Goal: Book appointment/travel/reservation

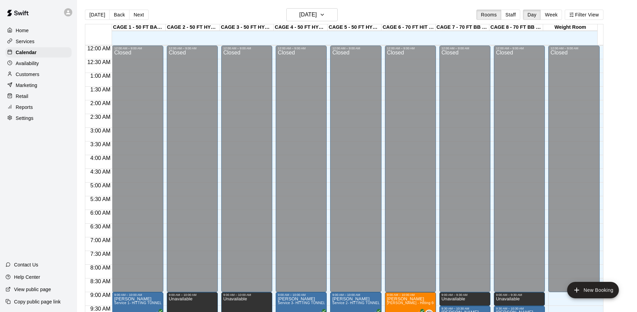
scroll to position [363, 0]
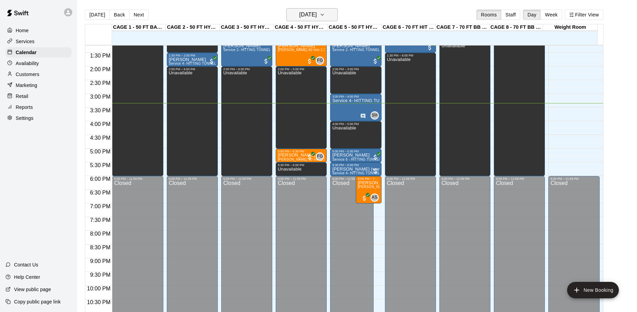
click at [317, 14] on h6 "[DATE]" at bounding box center [307, 15] width 17 height 10
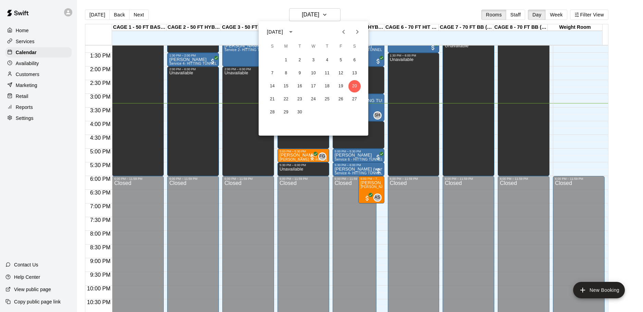
click at [313, 15] on div at bounding box center [321, 156] width 643 height 312
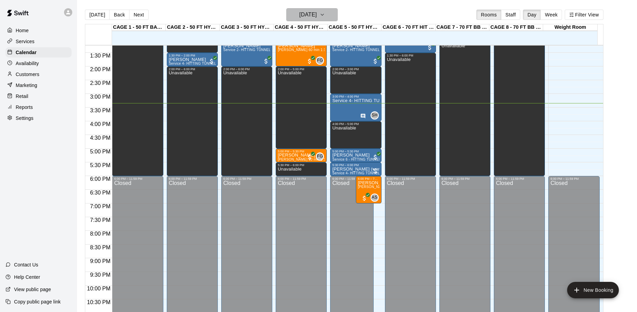
click at [325, 15] on icon "button" at bounding box center [321, 15] width 5 height 8
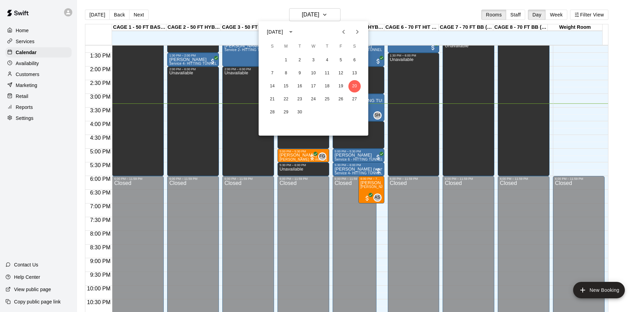
click at [565, 70] on div at bounding box center [321, 156] width 643 height 312
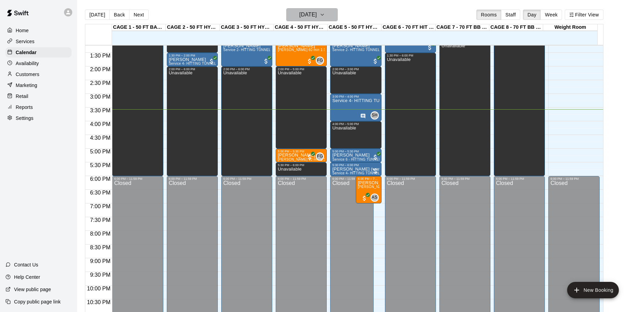
click at [317, 16] on h6 "[DATE]" at bounding box center [307, 15] width 17 height 10
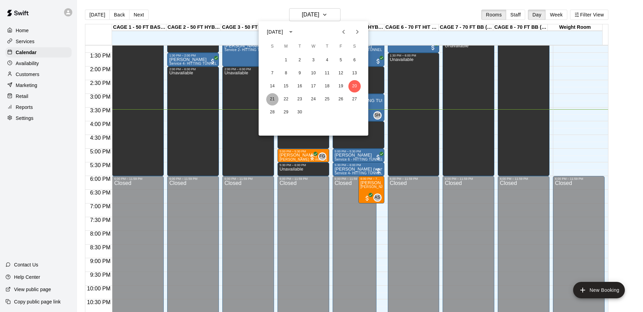
click at [274, 100] on button "21" at bounding box center [272, 99] width 12 height 12
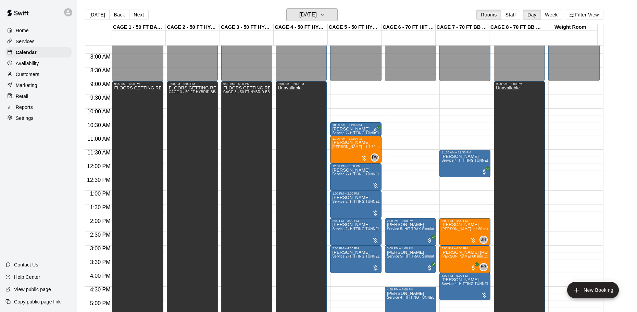
scroll to position [191, 0]
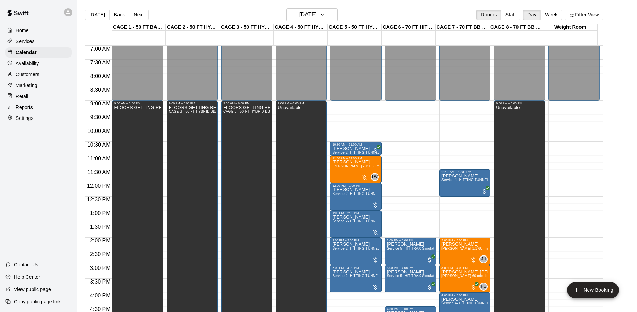
click at [21, 64] on p "Availability" at bounding box center [27, 63] width 23 height 7
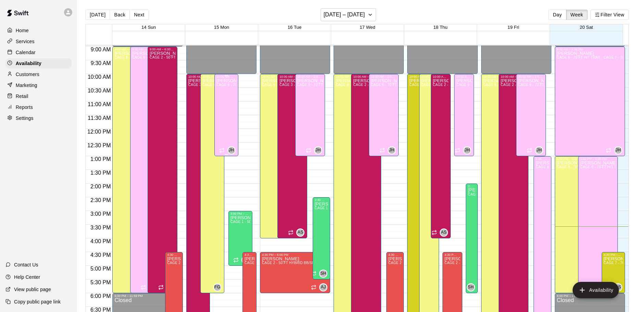
scroll to position [212, 0]
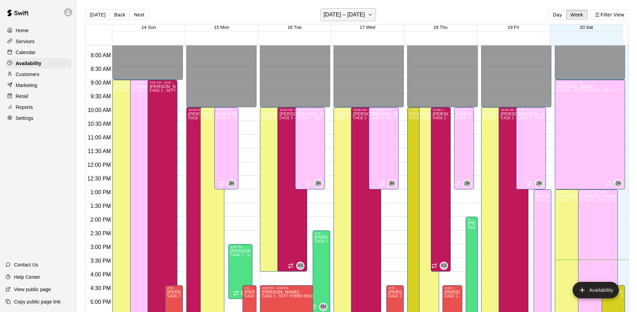
click at [370, 16] on icon "button" at bounding box center [369, 15] width 5 height 8
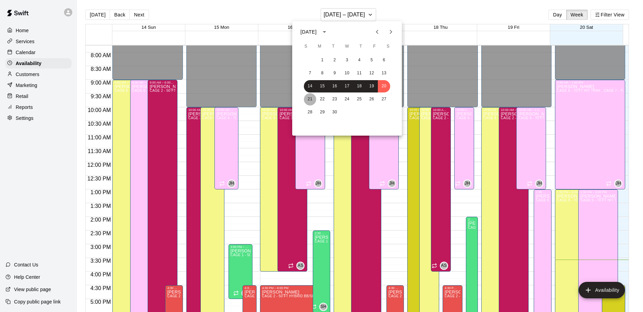
click at [308, 100] on button "21" at bounding box center [310, 99] width 12 height 12
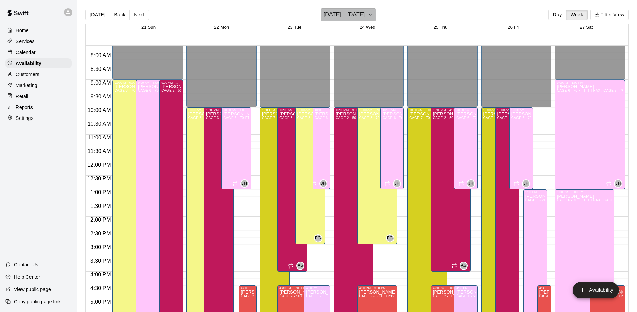
click at [367, 15] on button "[DATE] – [DATE]" at bounding box center [348, 14] width 56 height 13
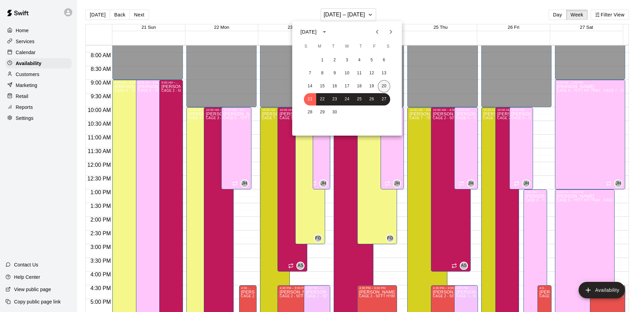
click at [384, 86] on button "20" at bounding box center [384, 86] width 12 height 12
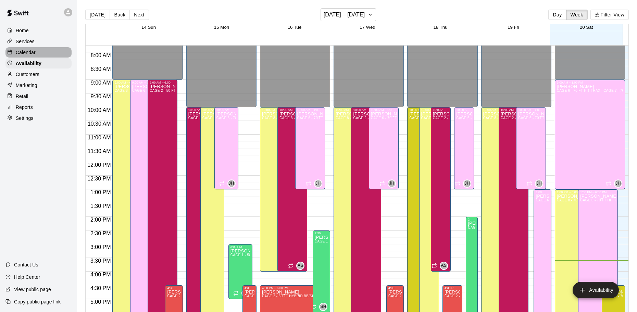
click at [18, 51] on p "Calendar" at bounding box center [26, 52] width 20 height 7
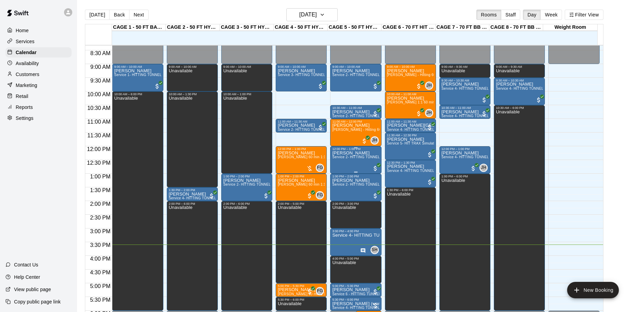
scroll to position [226, 0]
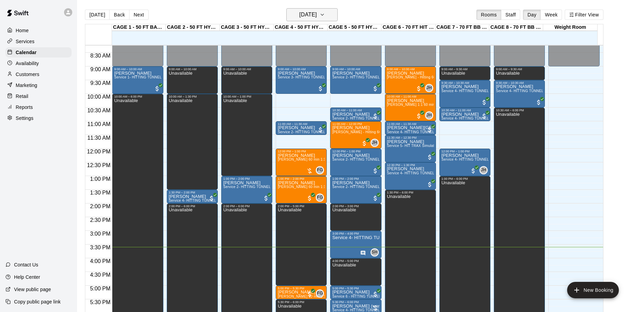
click at [317, 14] on h6 "[DATE]" at bounding box center [307, 15] width 17 height 10
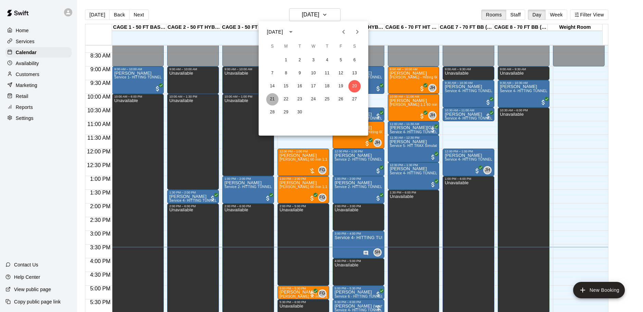
click at [269, 101] on button "21" at bounding box center [272, 99] width 12 height 12
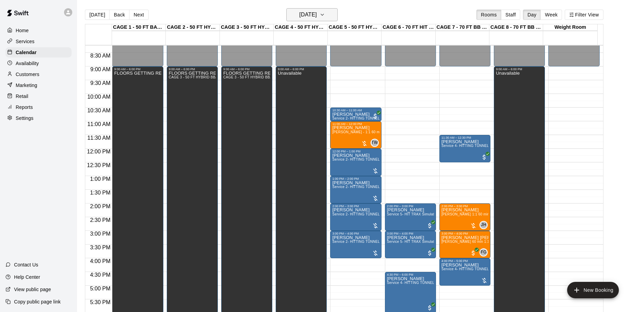
click at [325, 16] on icon "button" at bounding box center [321, 15] width 5 height 8
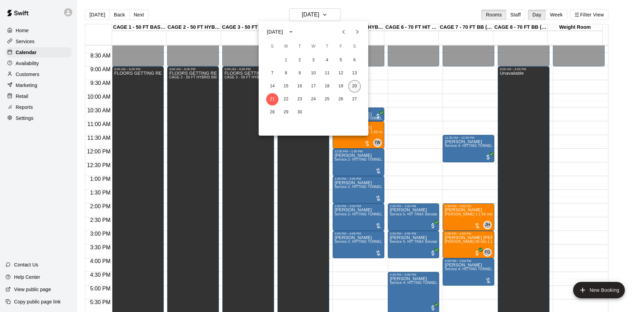
click at [357, 86] on button "20" at bounding box center [354, 86] width 12 height 12
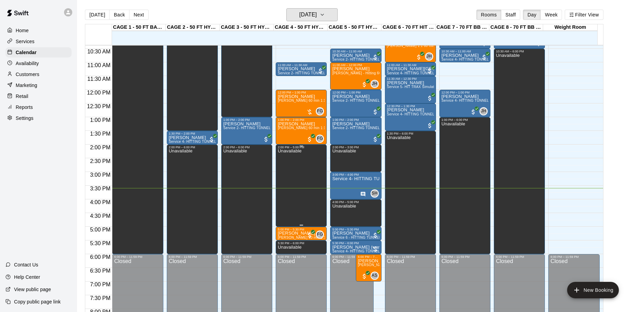
scroll to position [294, 0]
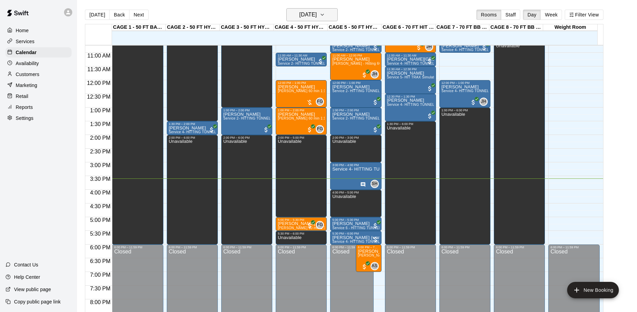
click at [317, 12] on h6 "[DATE]" at bounding box center [307, 15] width 17 height 10
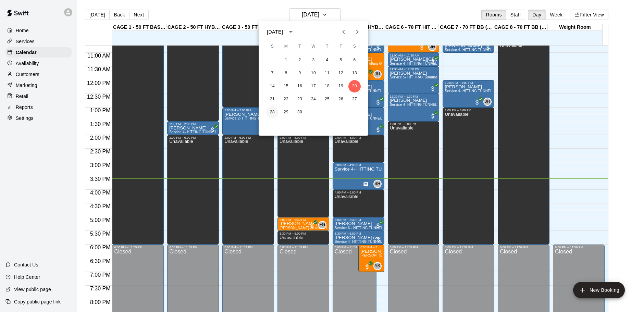
click at [274, 111] on button "28" at bounding box center [272, 112] width 12 height 12
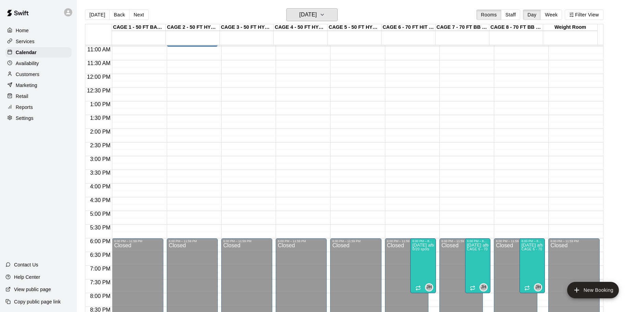
scroll to position [260, 0]
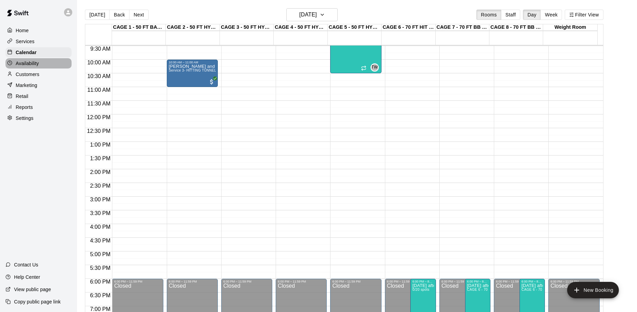
click at [23, 66] on p "Availability" at bounding box center [27, 63] width 23 height 7
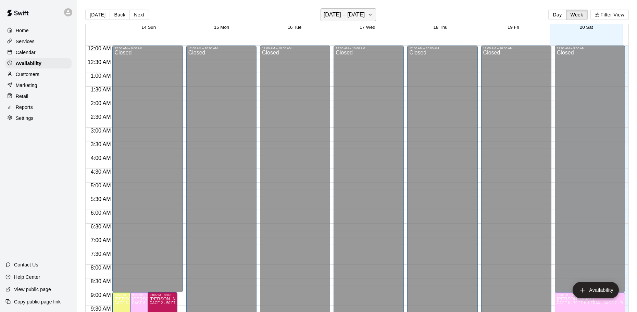
scroll to position [384, 0]
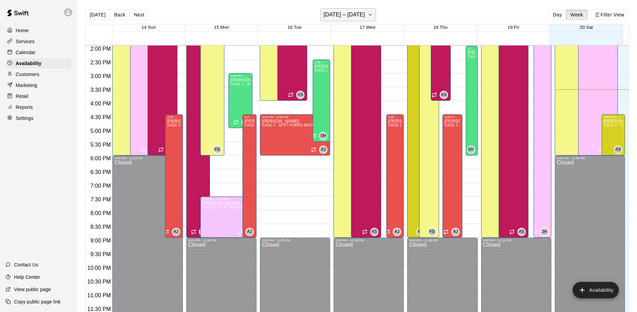
click at [361, 18] on h6 "[DATE] – [DATE]" at bounding box center [344, 15] width 41 height 10
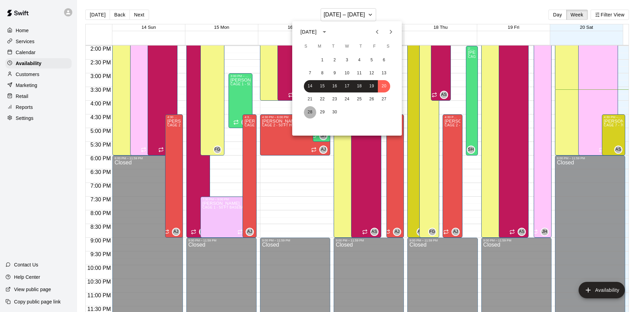
click at [311, 108] on button "28" at bounding box center [310, 112] width 12 height 12
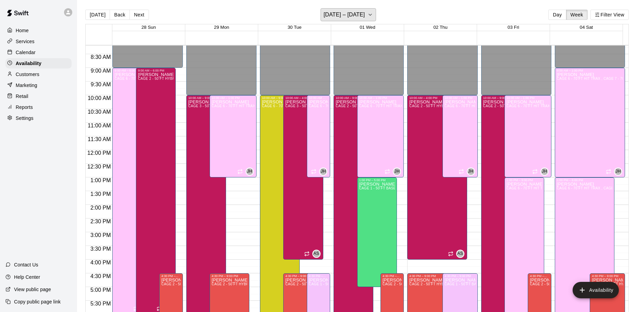
scroll to position [212, 0]
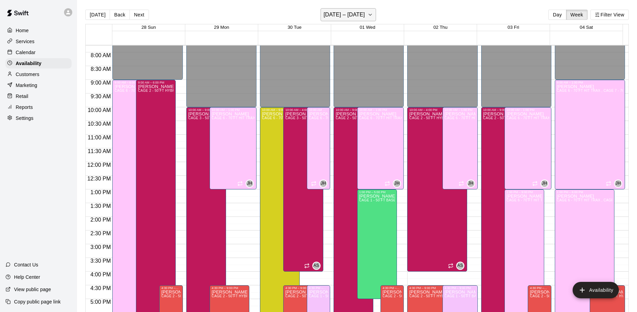
click at [373, 14] on icon "button" at bounding box center [369, 15] width 5 height 8
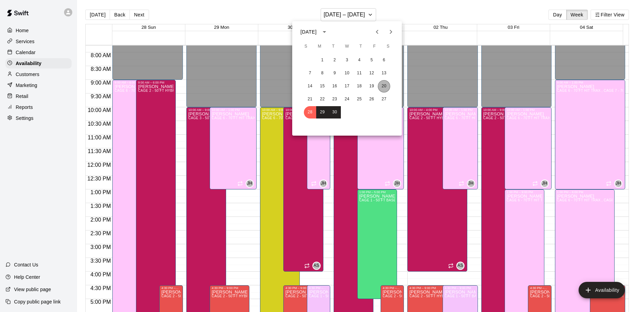
click at [384, 86] on button "20" at bounding box center [384, 86] width 12 height 12
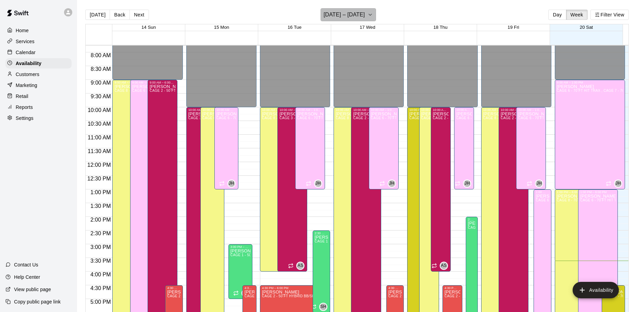
click at [371, 19] on button "[DATE] – [DATE]" at bounding box center [348, 14] width 56 height 13
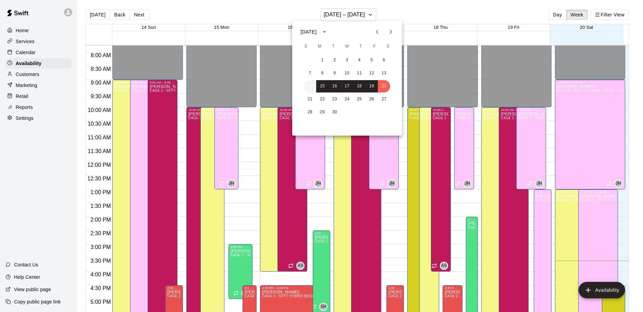
click at [312, 87] on button "14" at bounding box center [310, 86] width 12 height 12
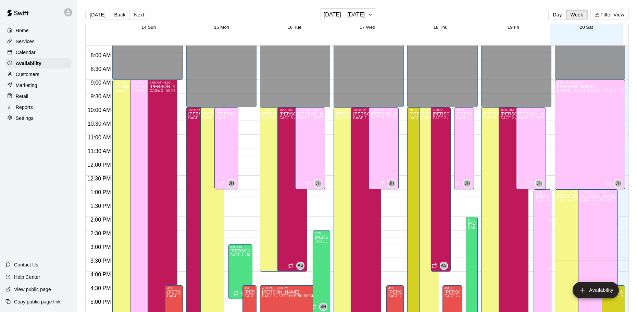
click at [379, 17] on div "[DATE] Back Next [DATE] – [DATE] Day Week Filter View" at bounding box center [356, 16] width 543 height 16
click at [373, 17] on icon "button" at bounding box center [369, 15] width 5 height 8
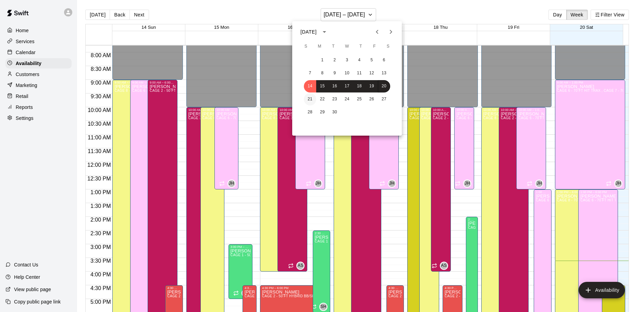
click at [311, 97] on button "21" at bounding box center [310, 99] width 12 height 12
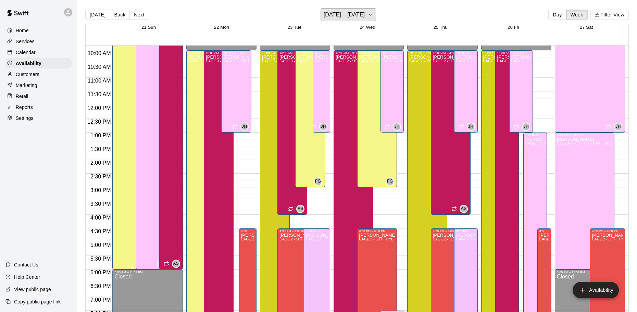
scroll to position [281, 0]
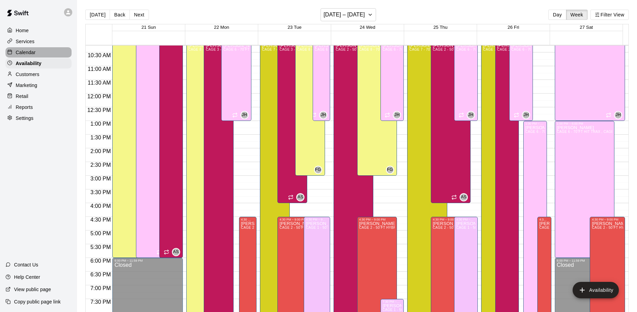
click at [36, 57] on div "Calendar" at bounding box center [38, 52] width 66 height 10
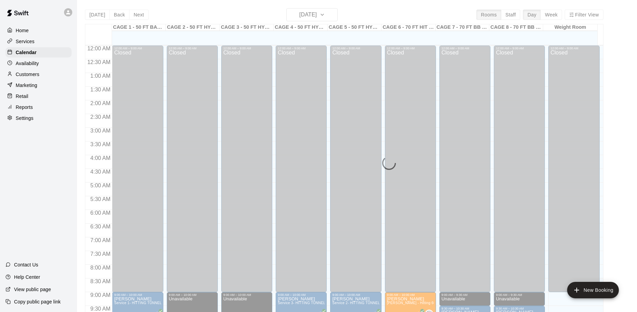
scroll to position [363, 0]
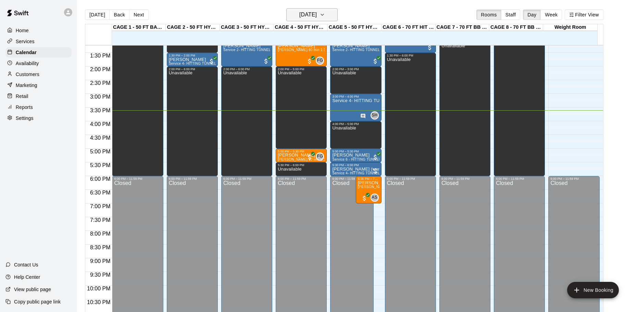
click at [311, 17] on h6 "[DATE]" at bounding box center [307, 15] width 17 height 10
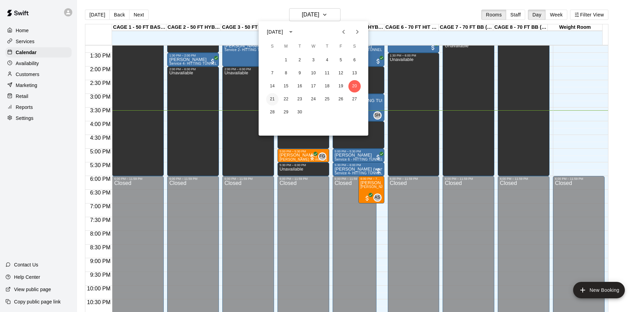
click at [271, 96] on button "21" at bounding box center [272, 99] width 12 height 12
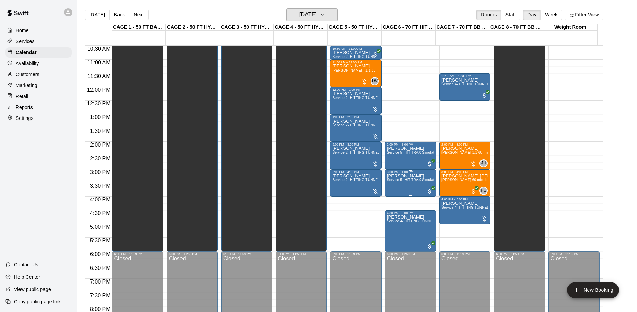
scroll to position [260, 0]
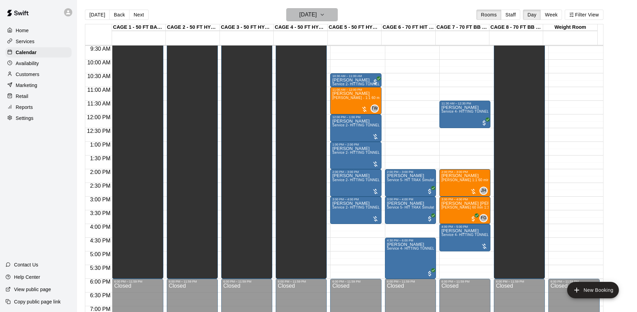
click at [317, 14] on h6 "[DATE]" at bounding box center [307, 15] width 17 height 10
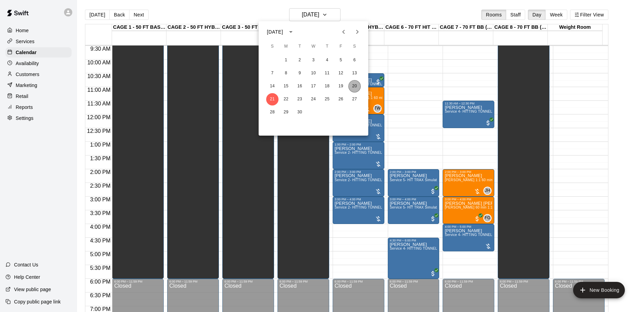
click at [356, 90] on button "20" at bounding box center [354, 86] width 12 height 12
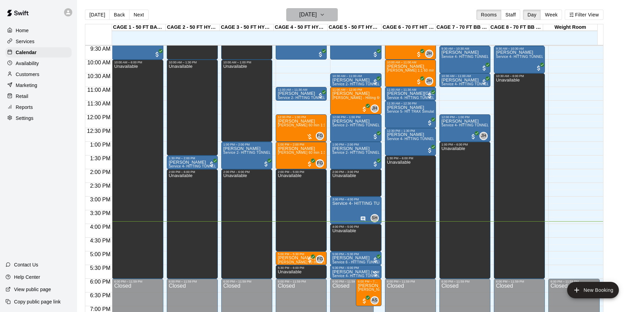
click at [325, 11] on icon "button" at bounding box center [321, 15] width 5 height 8
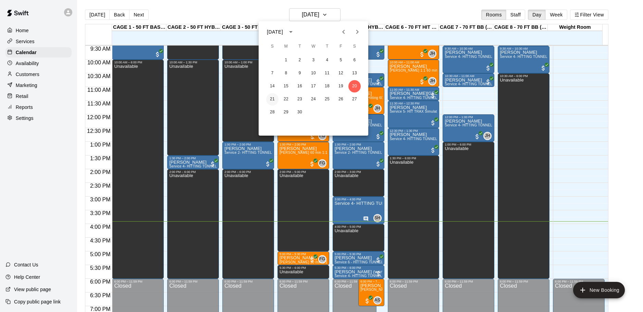
click at [270, 96] on button "21" at bounding box center [272, 99] width 12 height 12
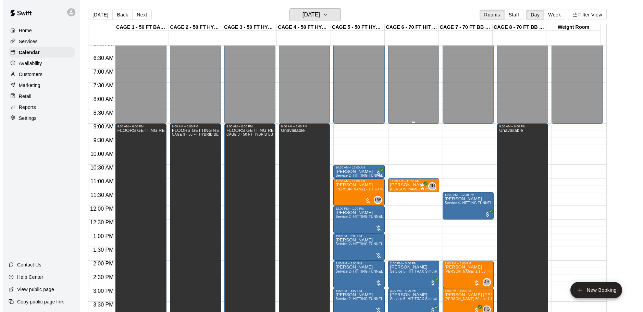
scroll to position [157, 0]
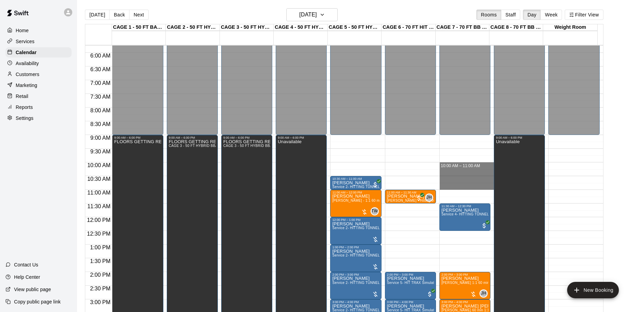
drag, startPoint x: 451, startPoint y: 164, endPoint x: 456, endPoint y: 185, distance: 21.4
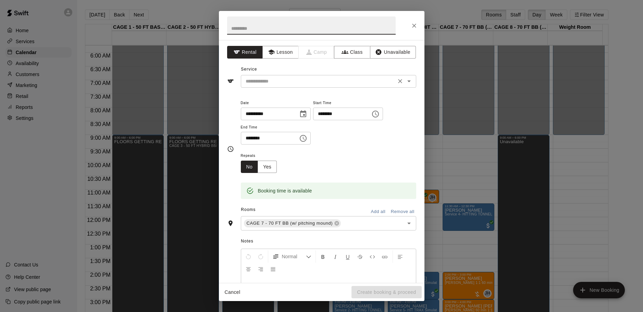
click at [405, 75] on div "​" at bounding box center [328, 81] width 175 height 13
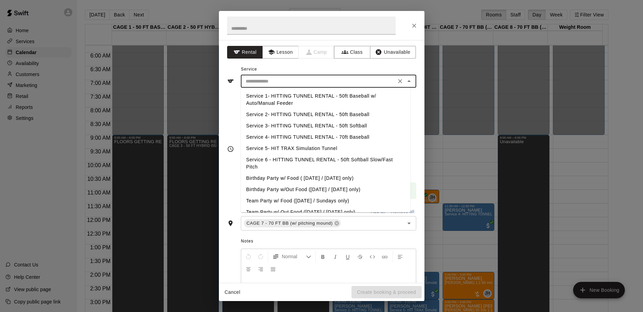
click at [340, 139] on li "Service 4- HITTING TUNNEL RENTAL - 70ft Baseball" at bounding box center [325, 136] width 169 height 11
type input "**********"
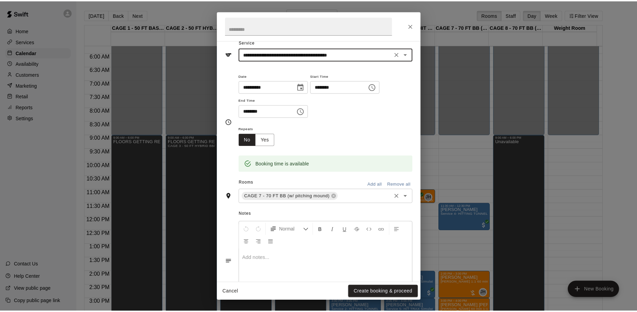
scroll to position [58, 0]
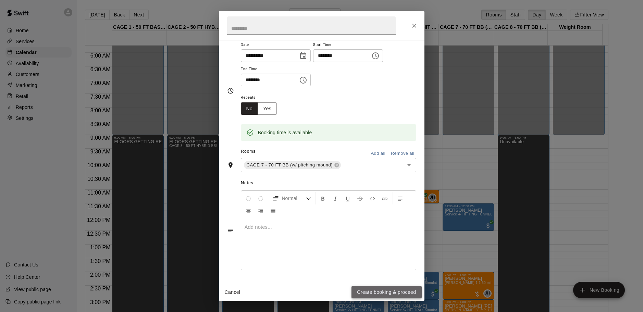
click at [388, 289] on button "Create booking & proceed" at bounding box center [386, 292] width 70 height 13
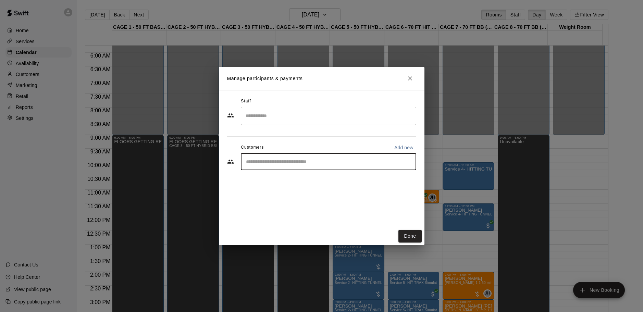
click at [273, 162] on input "Start typing to search customers..." at bounding box center [328, 161] width 169 height 7
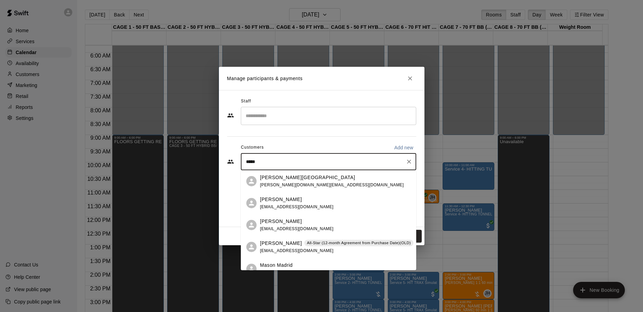
type input "******"
click at [243, 160] on div "****** ​" at bounding box center [328, 161] width 175 height 17
click at [247, 163] on input "******" at bounding box center [323, 161] width 159 height 7
click at [274, 203] on div "[PERSON_NAME] [EMAIL_ADDRESS][DOMAIN_NAME]" at bounding box center [297, 203] width 74 height 15
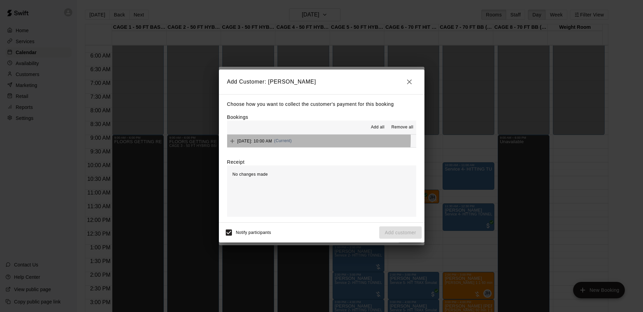
click at [255, 139] on span "[DATE]: 10:00 AM" at bounding box center [254, 140] width 35 height 5
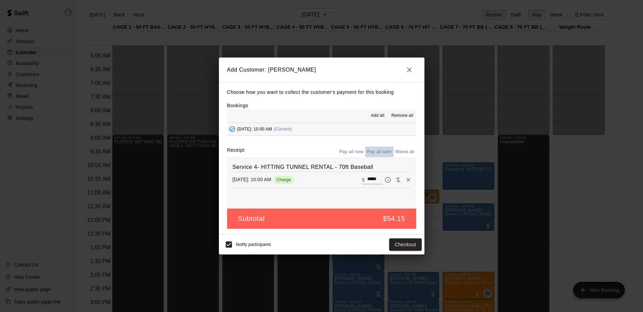
click at [382, 155] on button "Pay all later" at bounding box center [379, 152] width 28 height 11
click at [401, 244] on button "Add customer" at bounding box center [400, 244] width 42 height 13
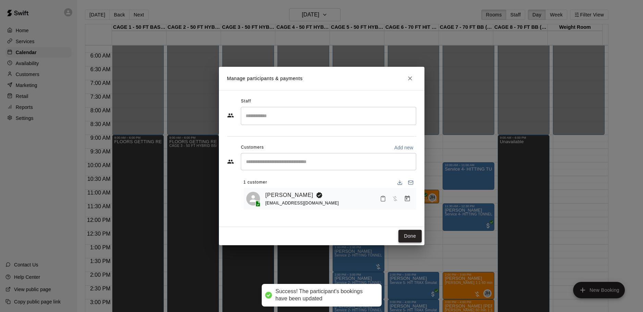
click at [413, 238] on button "Done" at bounding box center [409, 236] width 23 height 13
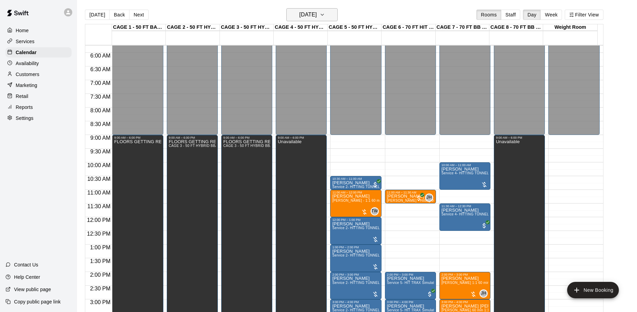
click at [310, 16] on h6 "[DATE]" at bounding box center [307, 15] width 17 height 10
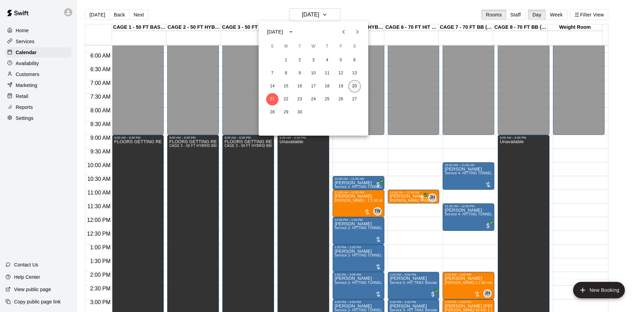
click at [358, 86] on button "20" at bounding box center [354, 86] width 12 height 12
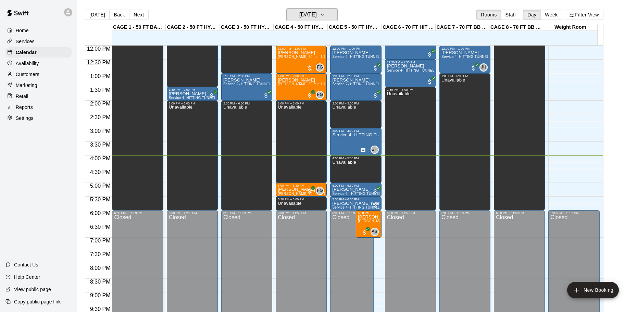
scroll to position [384, 0]
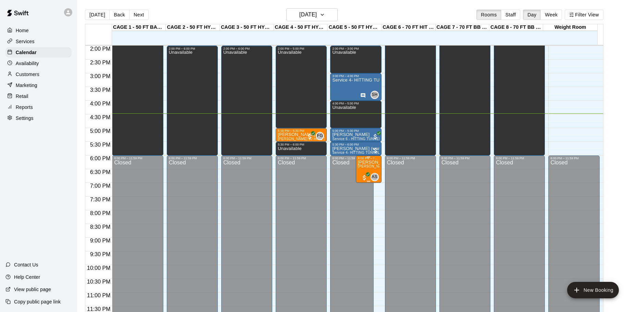
click at [376, 162] on p "[PERSON_NAME]" at bounding box center [369, 162] width 22 height 0
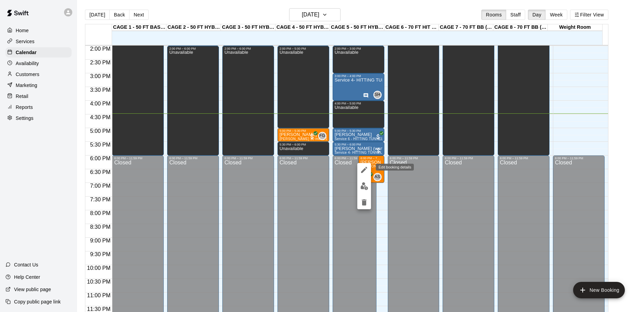
click at [363, 169] on icon "edit" at bounding box center [364, 170] width 8 height 8
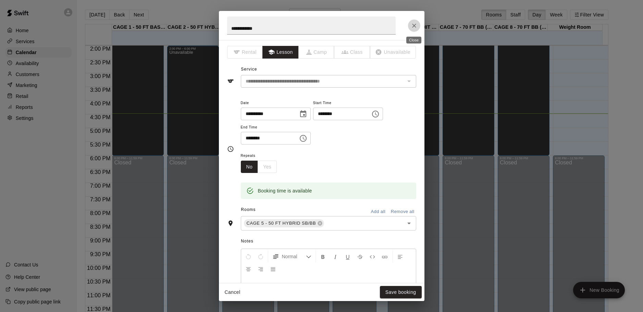
click at [409, 24] on button "Close" at bounding box center [414, 26] width 12 height 12
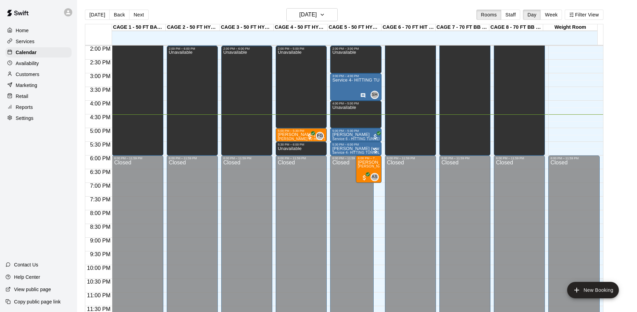
click at [34, 64] on p "Availability" at bounding box center [27, 63] width 23 height 7
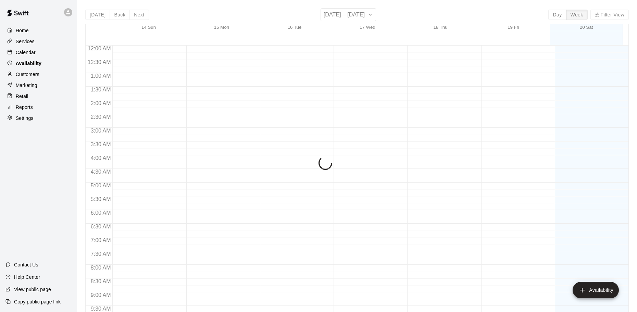
scroll to position [384, 0]
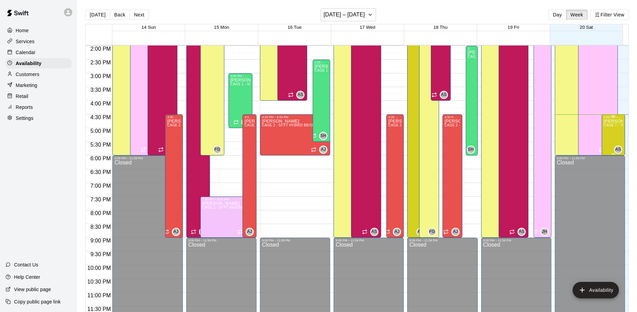
click at [607, 141] on div "[PERSON_NAME] CAGE 7 - 70 FT BB (w/ pitching mound), CAGE 8 - 70 FT BB (w/ pitc…" at bounding box center [613, 275] width 19 height 312
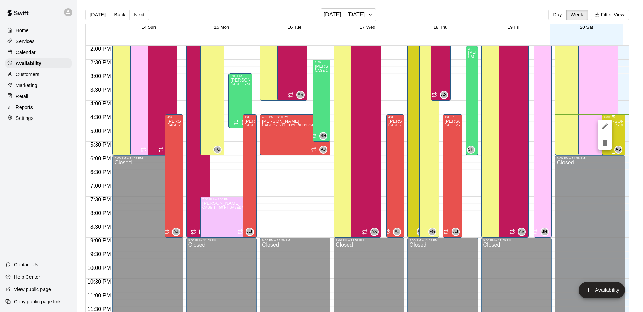
click at [489, 244] on div at bounding box center [321, 156] width 643 height 312
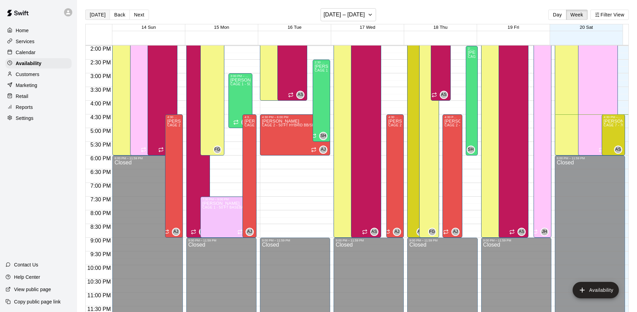
click at [96, 15] on button "[DATE]" at bounding box center [97, 15] width 25 height 10
click at [25, 53] on p "Calendar" at bounding box center [26, 52] width 20 height 7
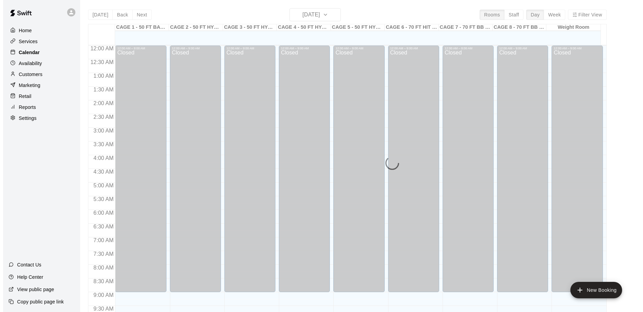
scroll to position [363, 0]
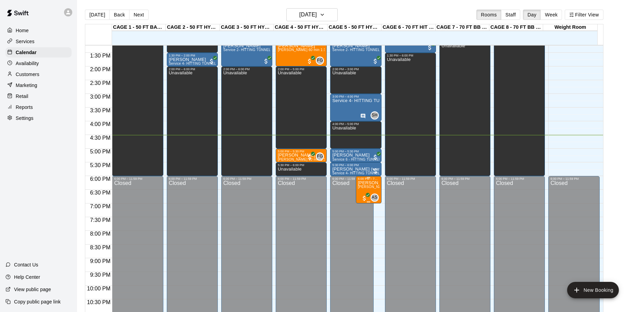
click at [360, 188] on span "[PERSON_NAME] - 1:1 60 min Pitching Lesson" at bounding box center [396, 187] width 77 height 4
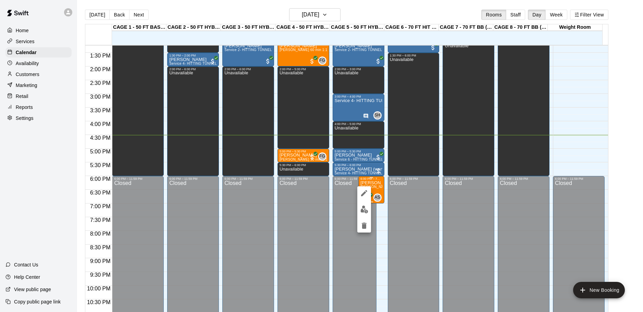
click at [367, 202] on div at bounding box center [364, 209] width 14 height 46
click at [363, 198] on button "edit" at bounding box center [364, 193] width 14 height 14
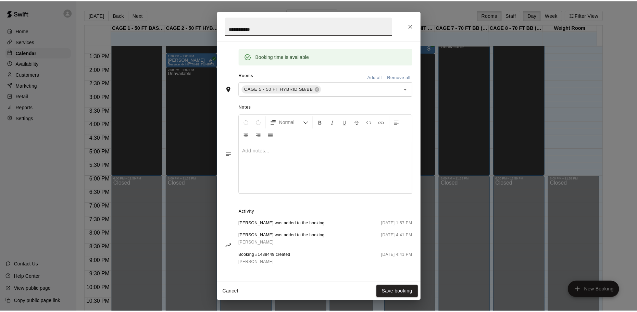
scroll to position [136, 0]
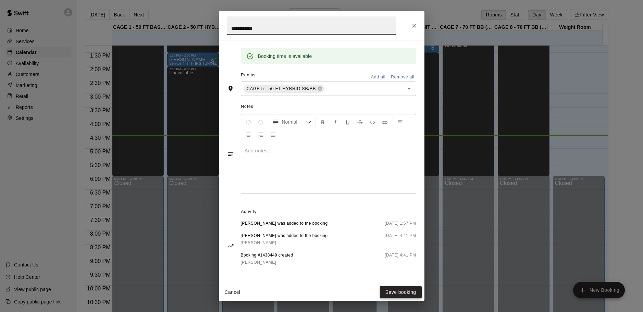
click at [403, 293] on button "Save booking" at bounding box center [401, 292] width 42 height 13
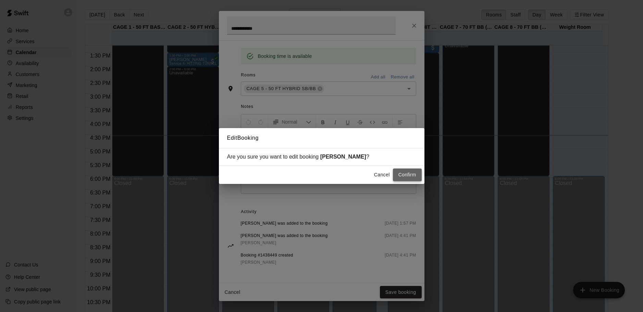
click at [407, 174] on button "Confirm" at bounding box center [407, 174] width 29 height 13
